Goal: Transaction & Acquisition: Obtain resource

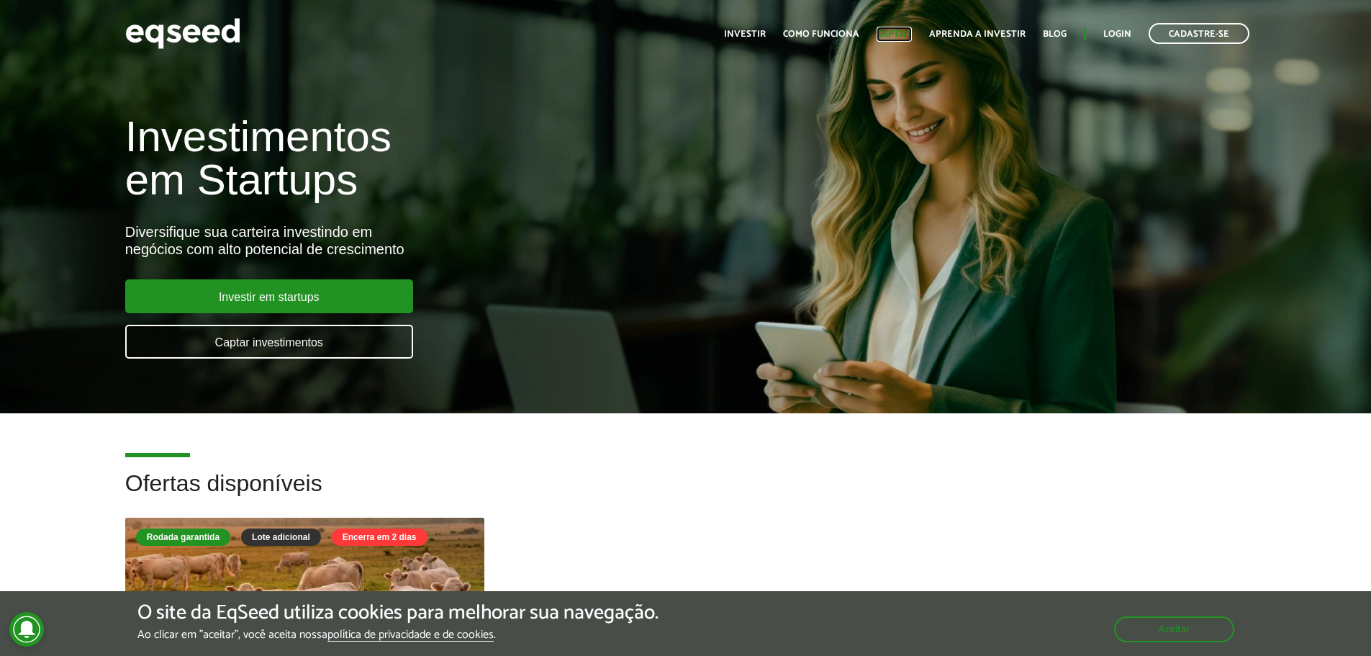
click at [897, 34] on link "Captar" at bounding box center [893, 34] width 35 height 9
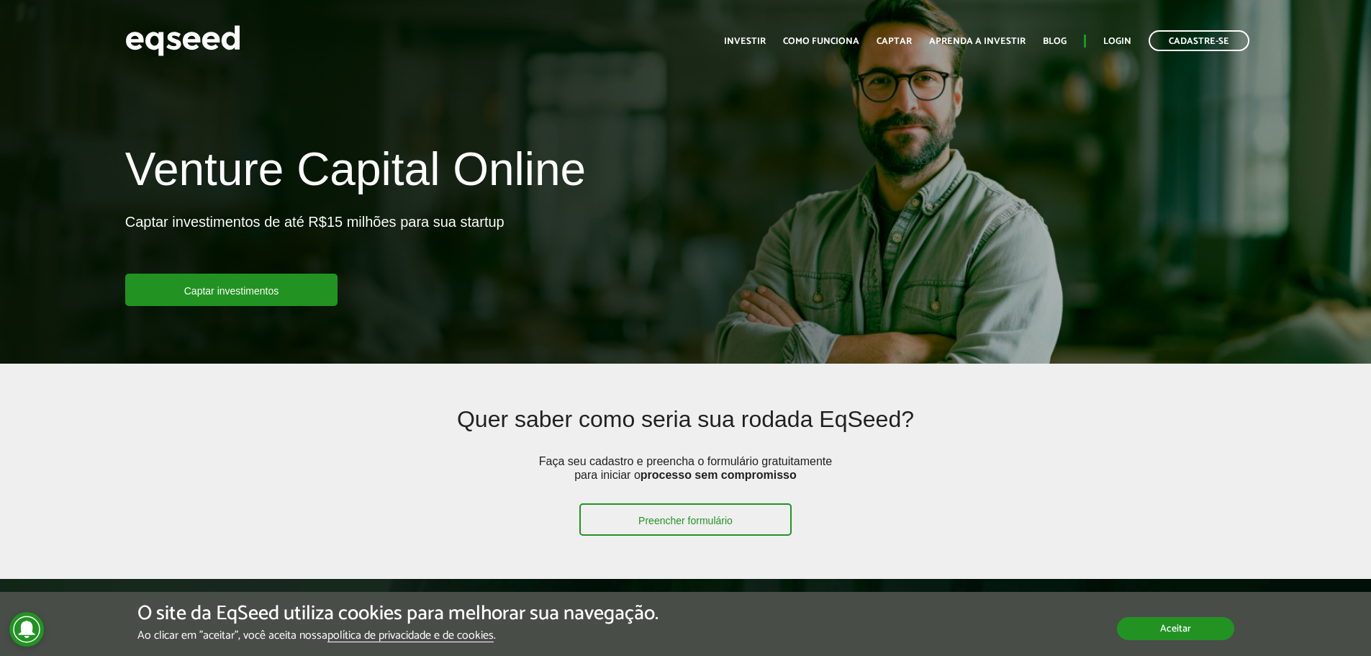
click at [1176, 627] on button "Aceitar" at bounding box center [1175, 628] width 117 height 23
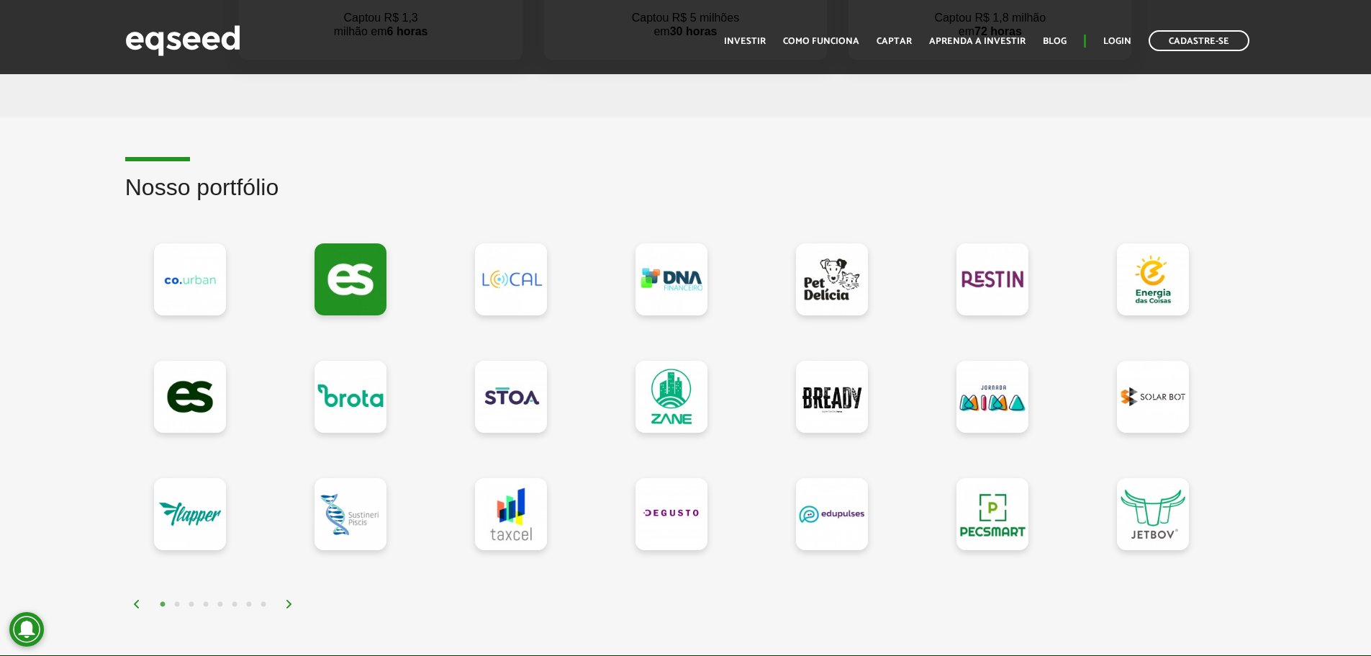
scroll to position [1151, 0]
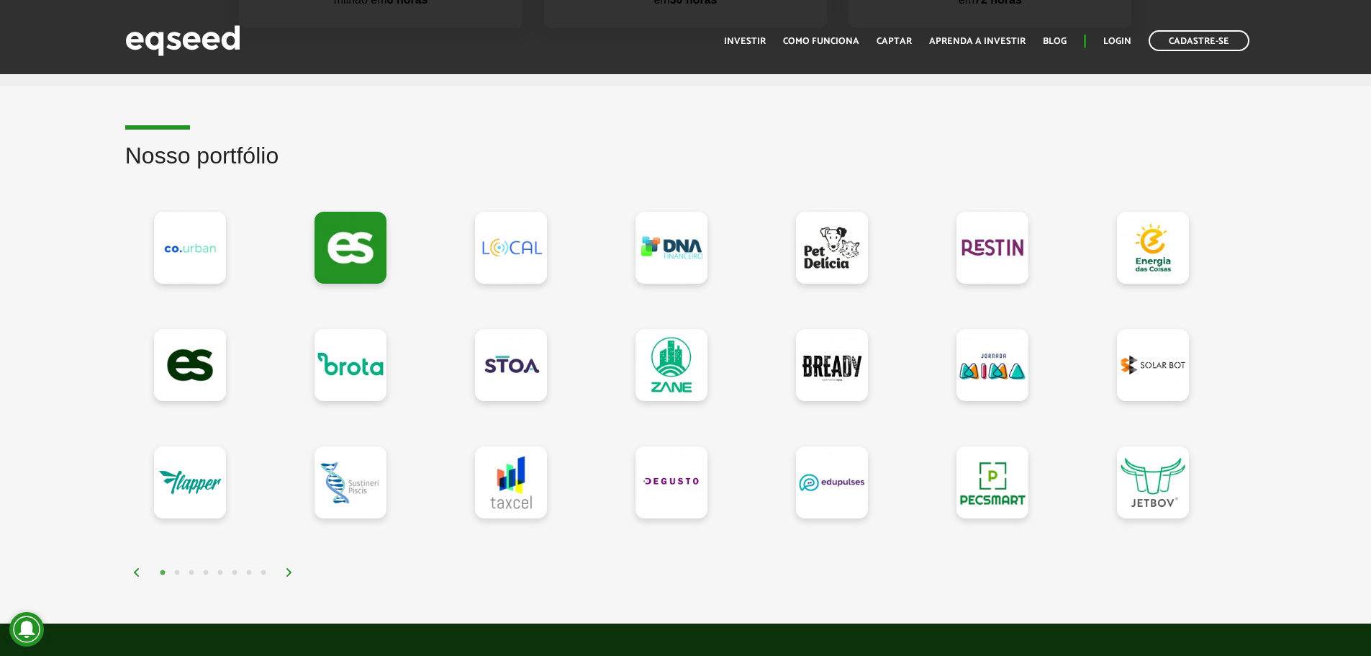
click at [287, 573] on img at bounding box center [289, 572] width 9 height 9
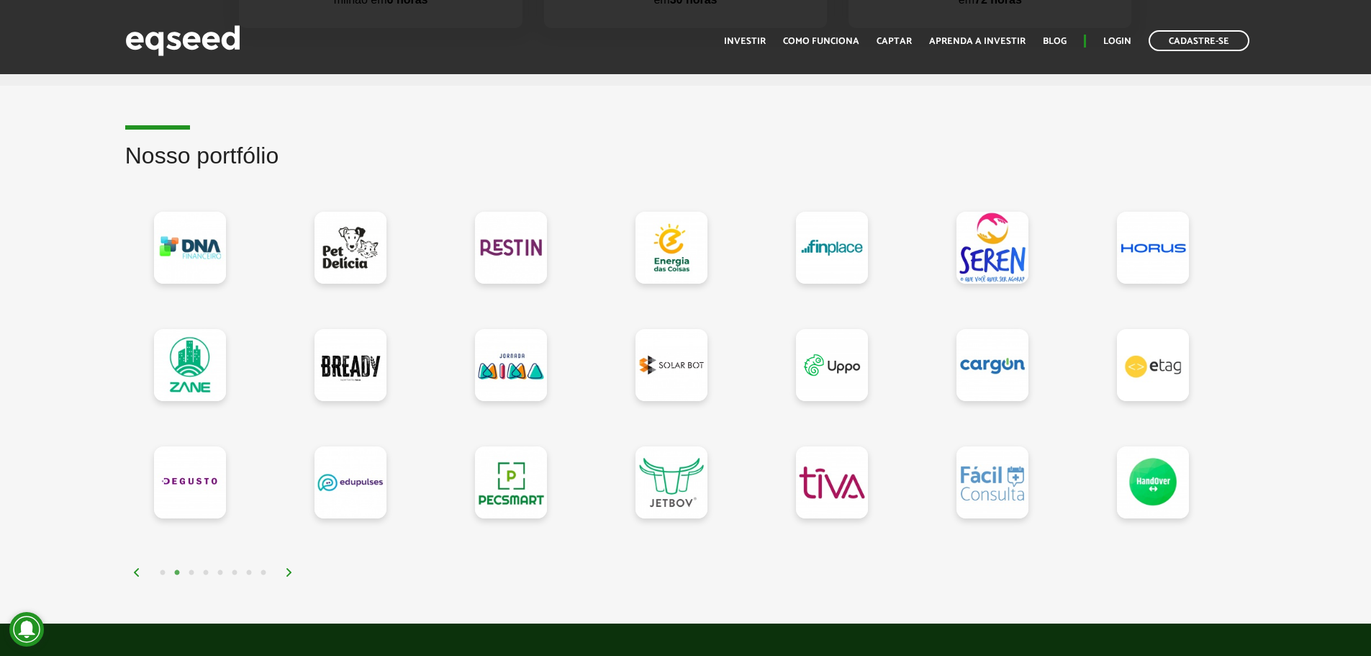
click at [287, 573] on img at bounding box center [289, 572] width 9 height 9
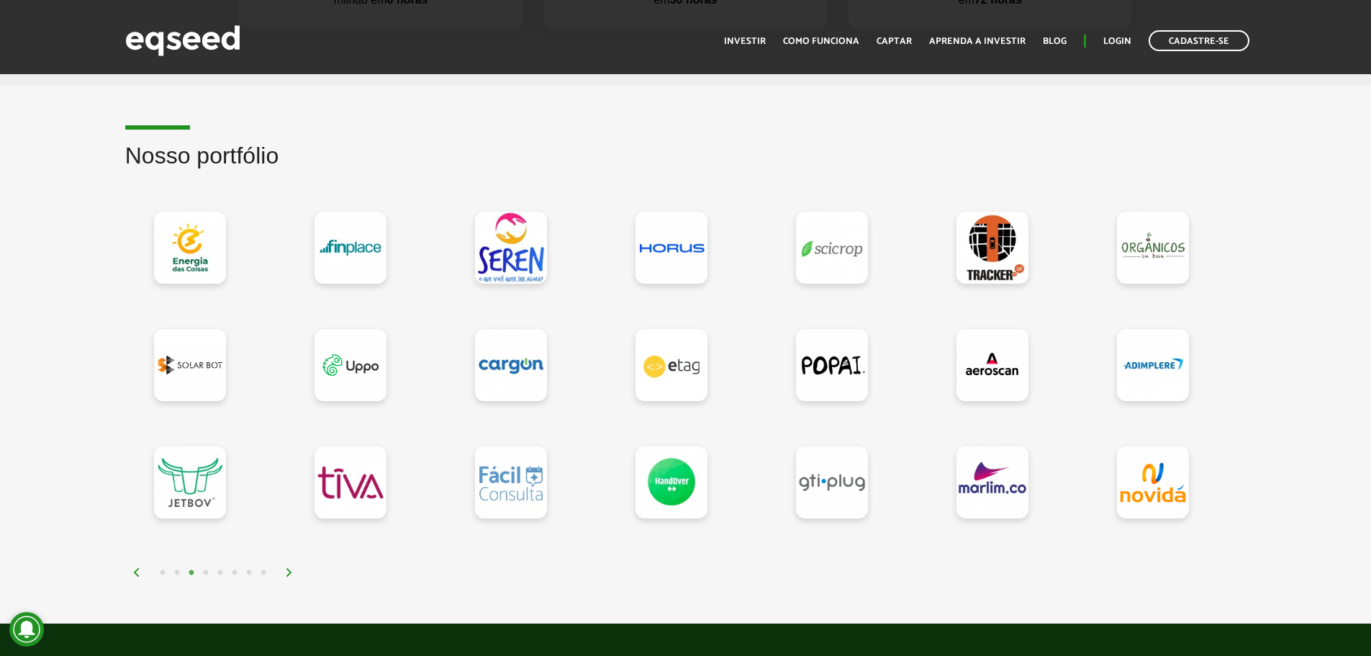
click at [287, 573] on img at bounding box center [289, 572] width 9 height 9
